Goal: Task Accomplishment & Management: Manage account settings

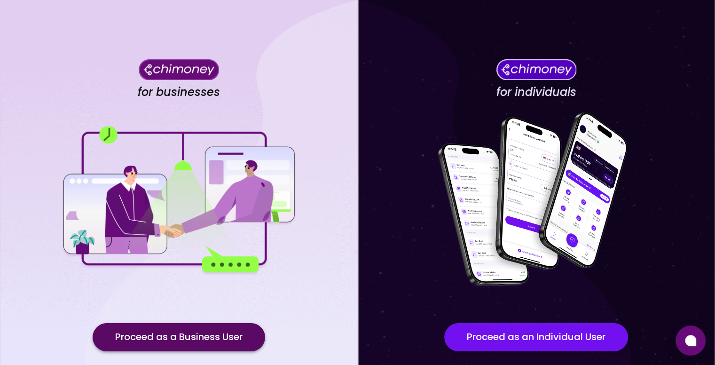
click at [211, 342] on button "Proceed as a Business User" at bounding box center [179, 337] width 173 height 28
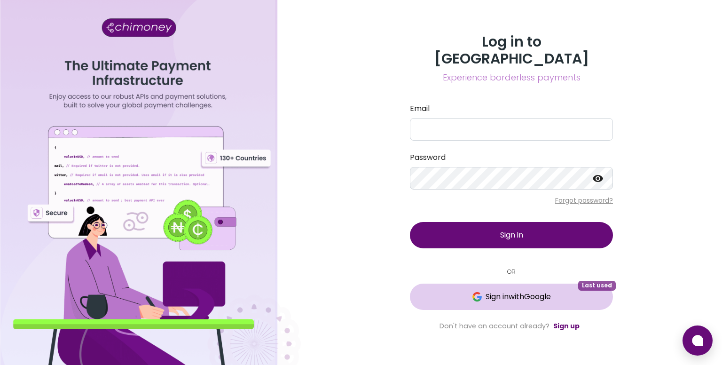
click at [522, 292] on span "Sign in with Google" at bounding box center [518, 296] width 65 height 11
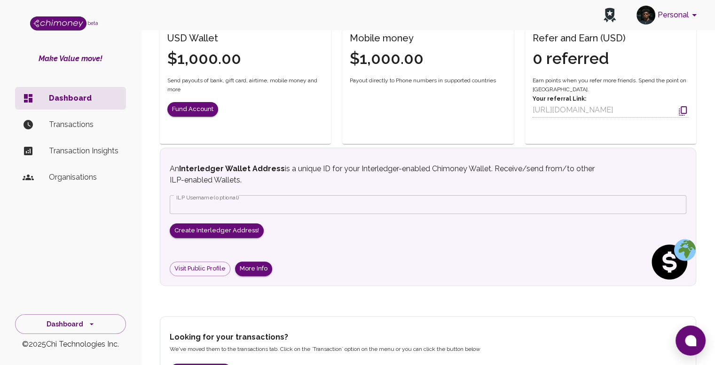
scroll to position [225, 0]
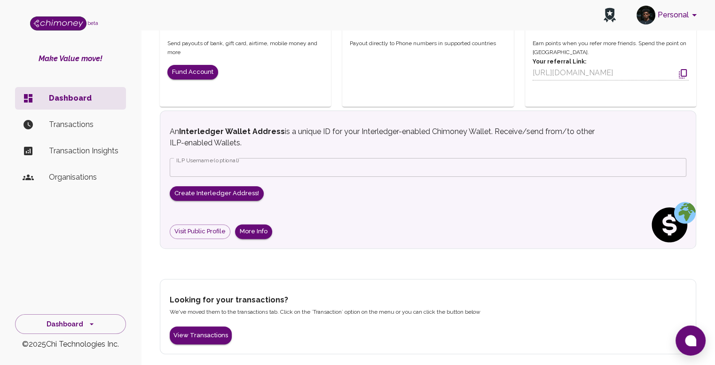
click at [63, 180] on p "Organisations" at bounding box center [84, 177] width 70 height 11
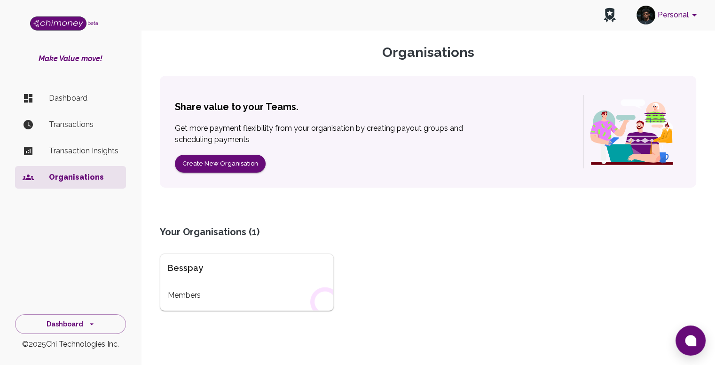
scroll to position [47, 0]
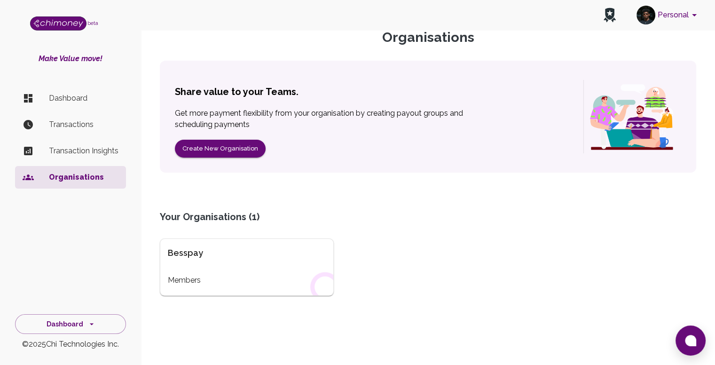
click at [200, 297] on div "Organisations Share value to your Teams. Get more payment flexibility from your…" at bounding box center [428, 181] width 559 height 349
click at [203, 271] on div "Besspay Members" at bounding box center [247, 266] width 174 height 57
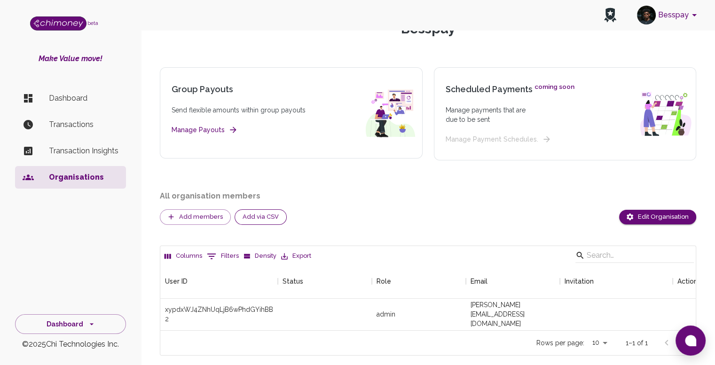
scroll to position [83, 0]
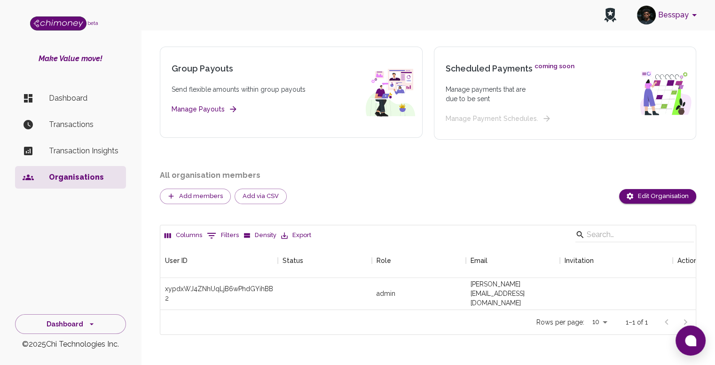
click at [55, 92] on li "Dashboard" at bounding box center [70, 98] width 111 height 23
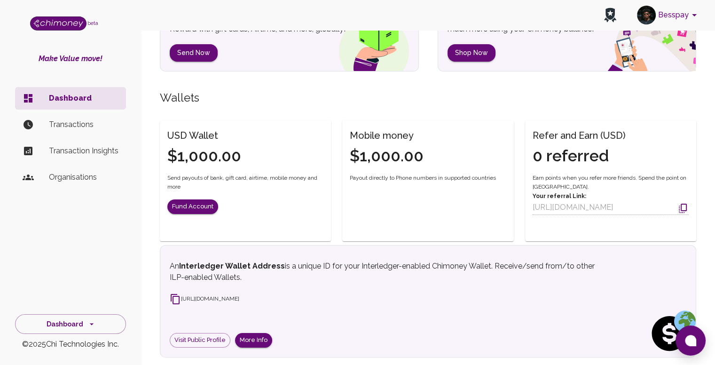
scroll to position [207, 0]
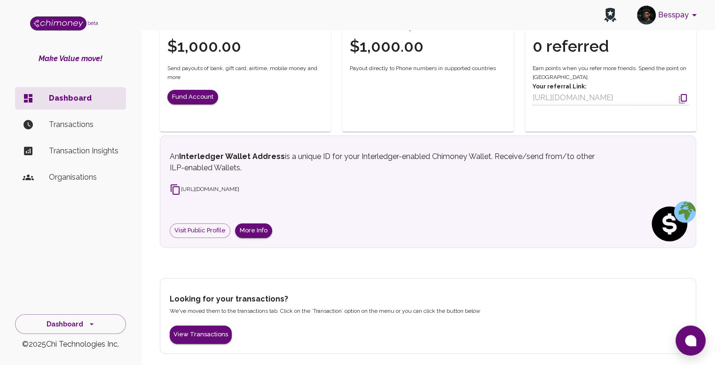
click at [66, 130] on p "Transactions" at bounding box center [84, 124] width 70 height 11
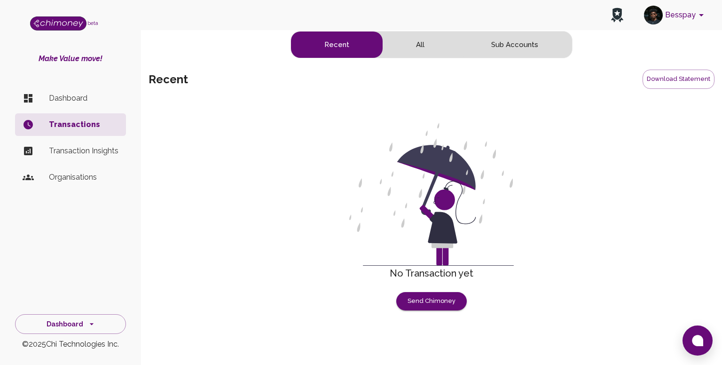
click at [69, 153] on p "Transaction Insights" at bounding box center [84, 150] width 70 height 11
click at [65, 175] on p "Organisations" at bounding box center [84, 177] width 70 height 11
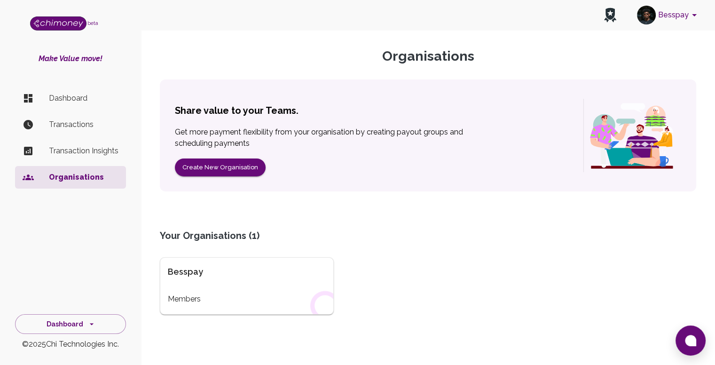
scroll to position [66, 0]
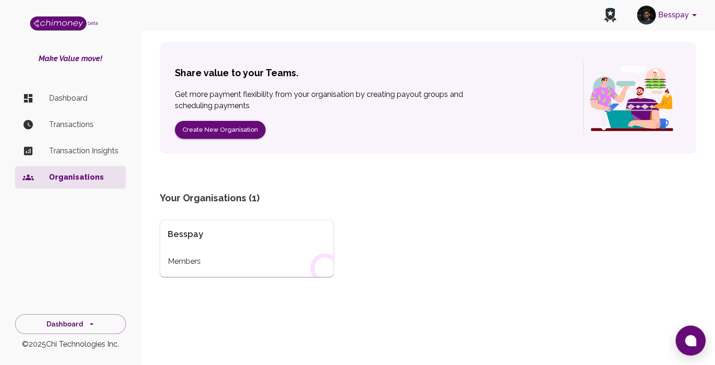
click at [247, 239] on div "Besspay" at bounding box center [247, 233] width 158 height 13
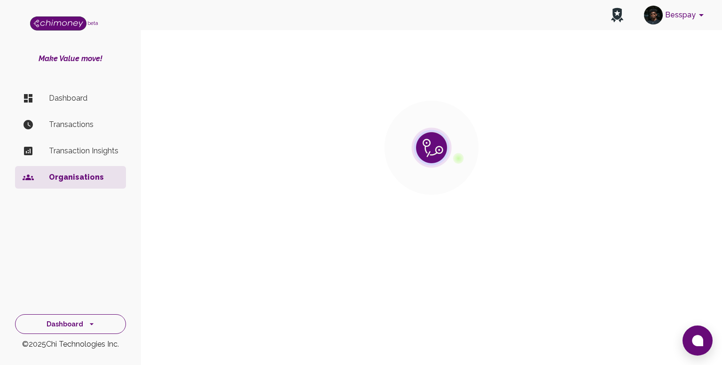
click at [97, 313] on div "Dashboard" at bounding box center [70, 321] width 141 height 25
click at [98, 320] on button "Dashboard" at bounding box center [70, 324] width 111 height 20
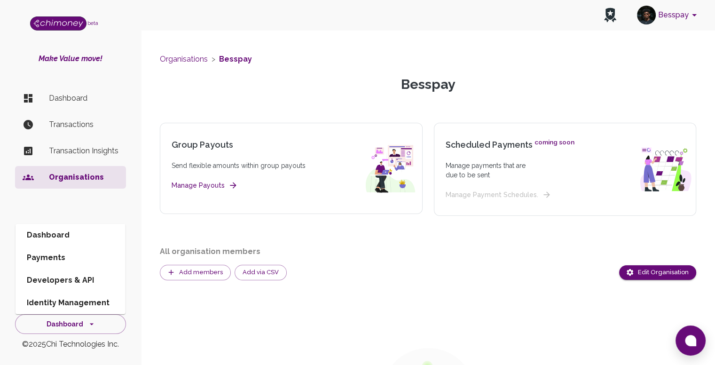
click at [82, 278] on li "Developers & API" at bounding box center [71, 280] width 110 height 23
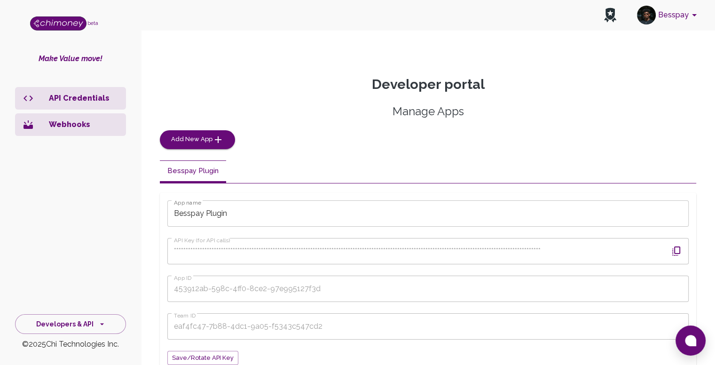
click at [116, 126] on p "Webhooks" at bounding box center [84, 124] width 70 height 11
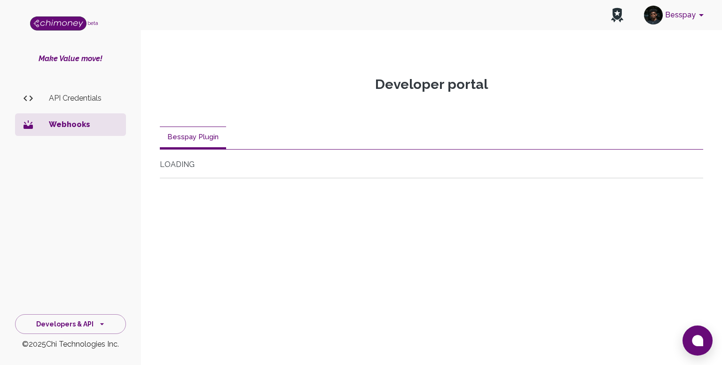
click at [107, 99] on p "API Credentials" at bounding box center [84, 98] width 70 height 11
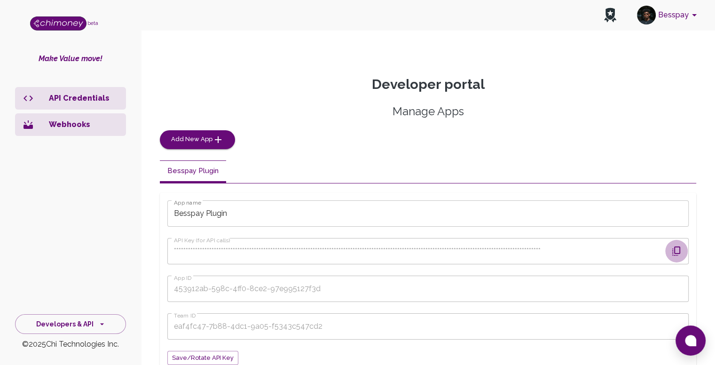
click at [671, 254] on icon "button" at bounding box center [676, 250] width 11 height 11
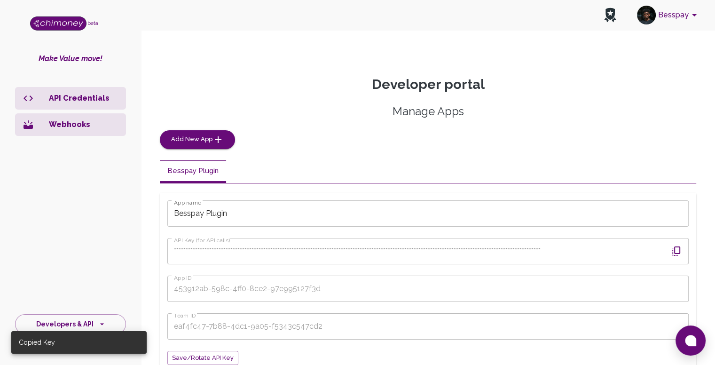
click at [55, 123] on p "Webhooks" at bounding box center [84, 124] width 70 height 11
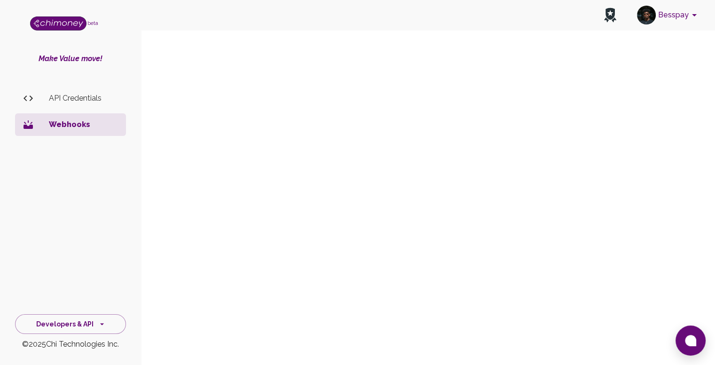
scroll to position [188, 0]
